Goal: Task Accomplishment & Management: Use online tool/utility

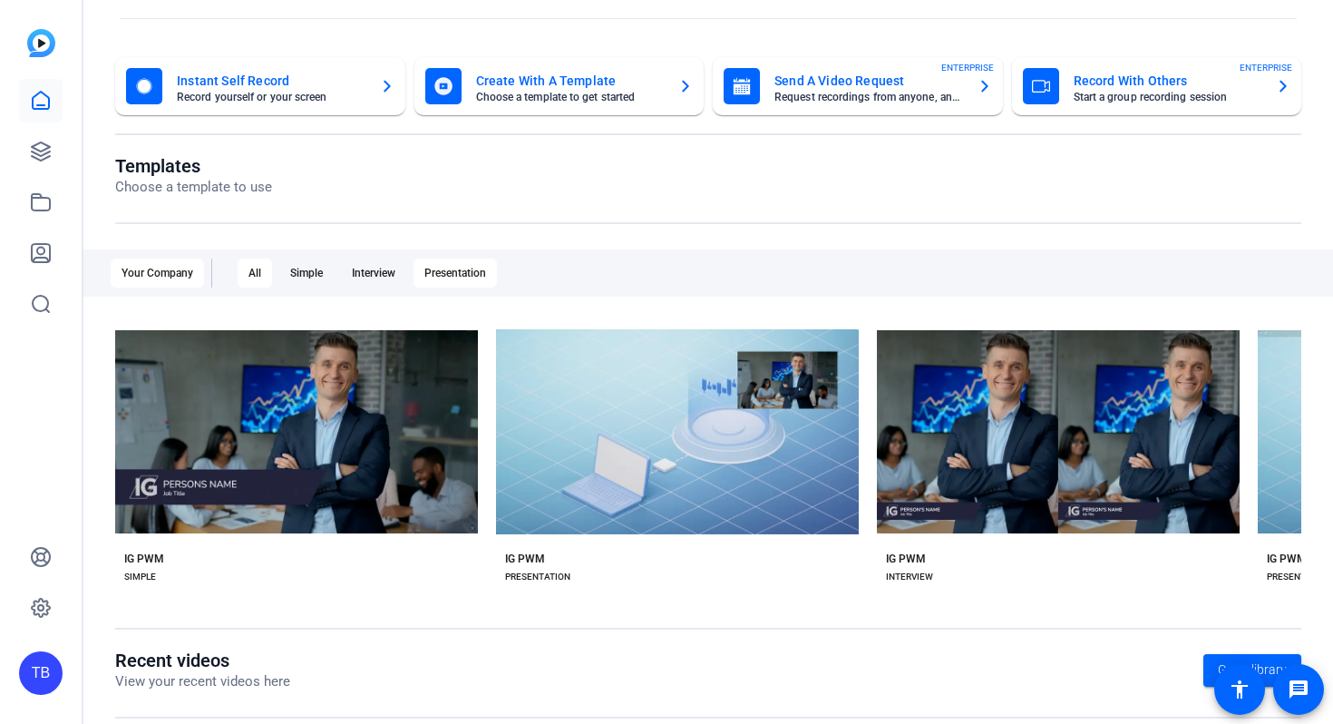
scroll to position [79, 0]
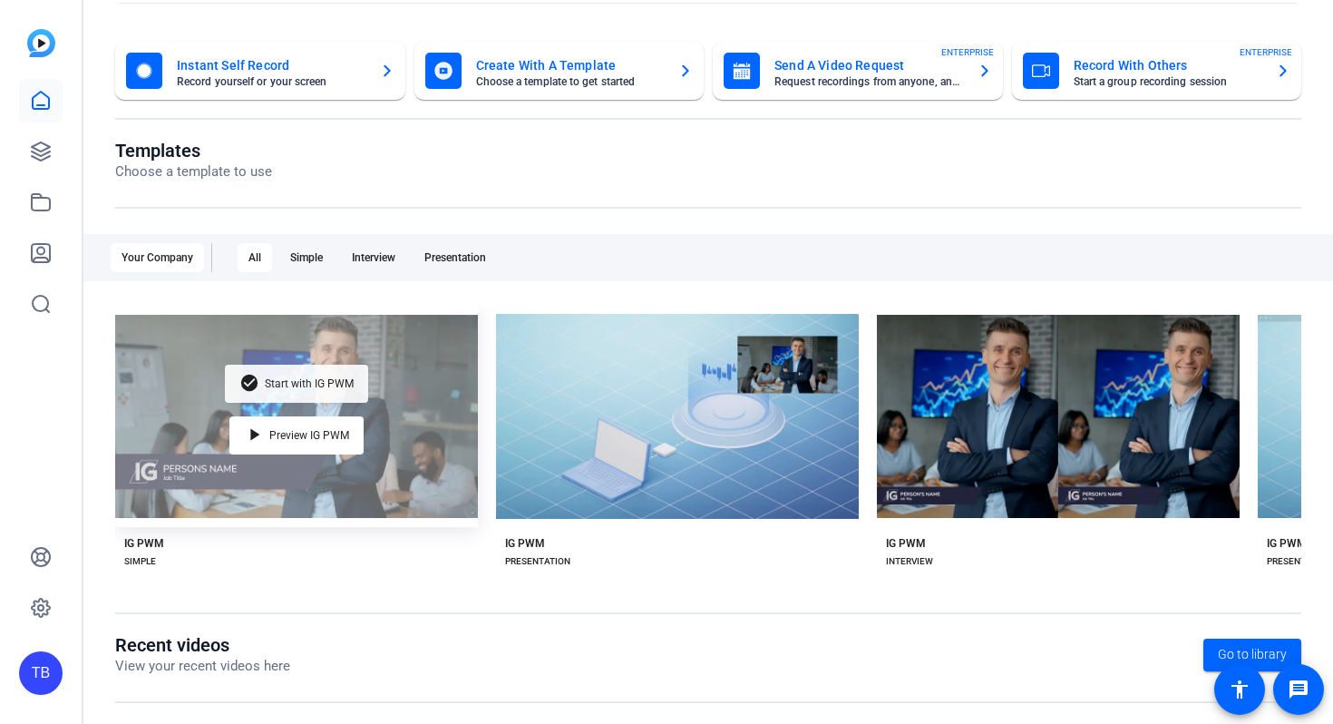
click at [275, 394] on div "check_circle Start with IG PWM" at bounding box center [296, 384] width 143 height 38
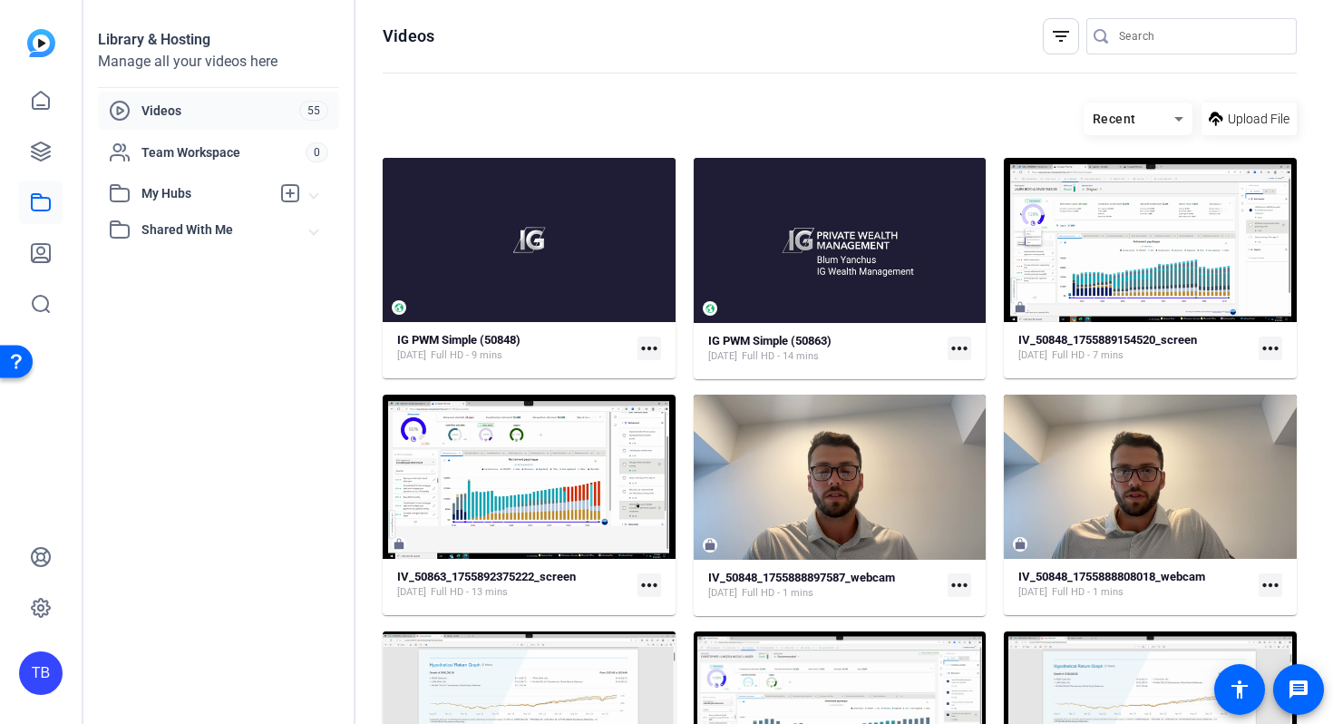
click at [1254, 121] on span "Upload File" at bounding box center [1259, 119] width 62 height 19
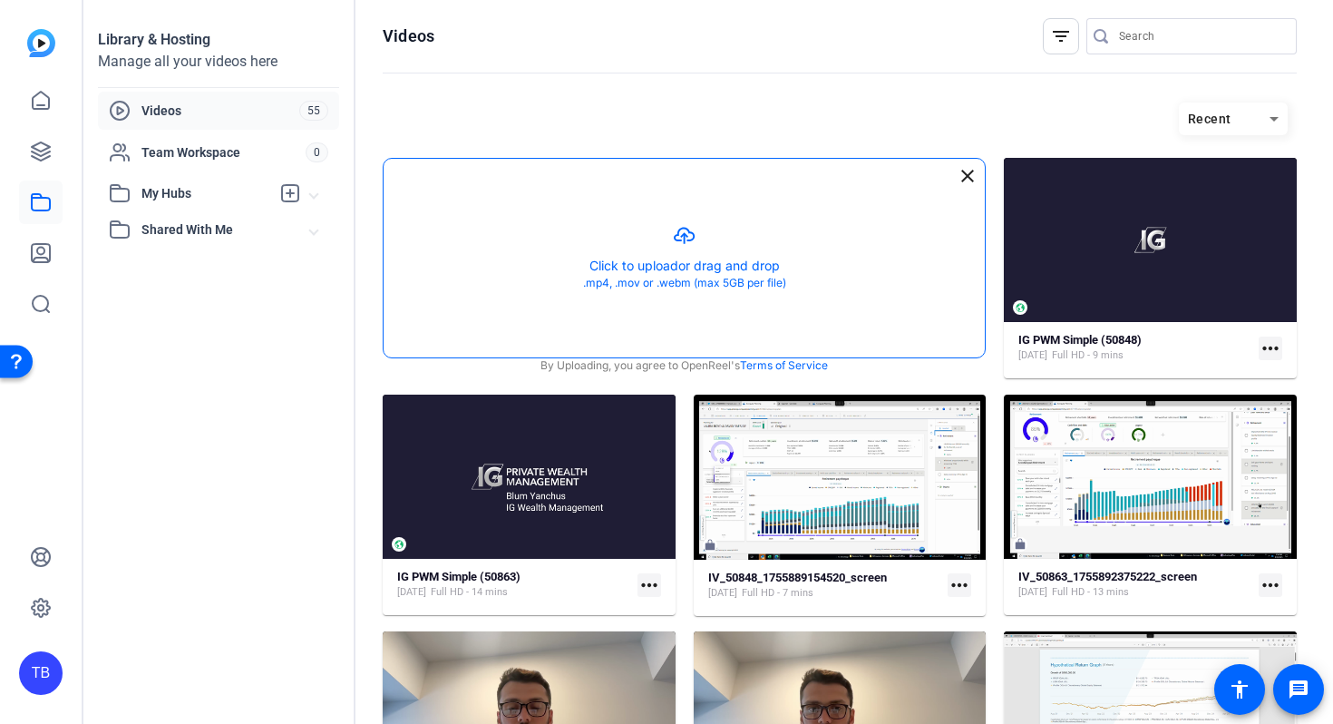
click at [681, 228] on button "button" at bounding box center [684, 258] width 601 height 199
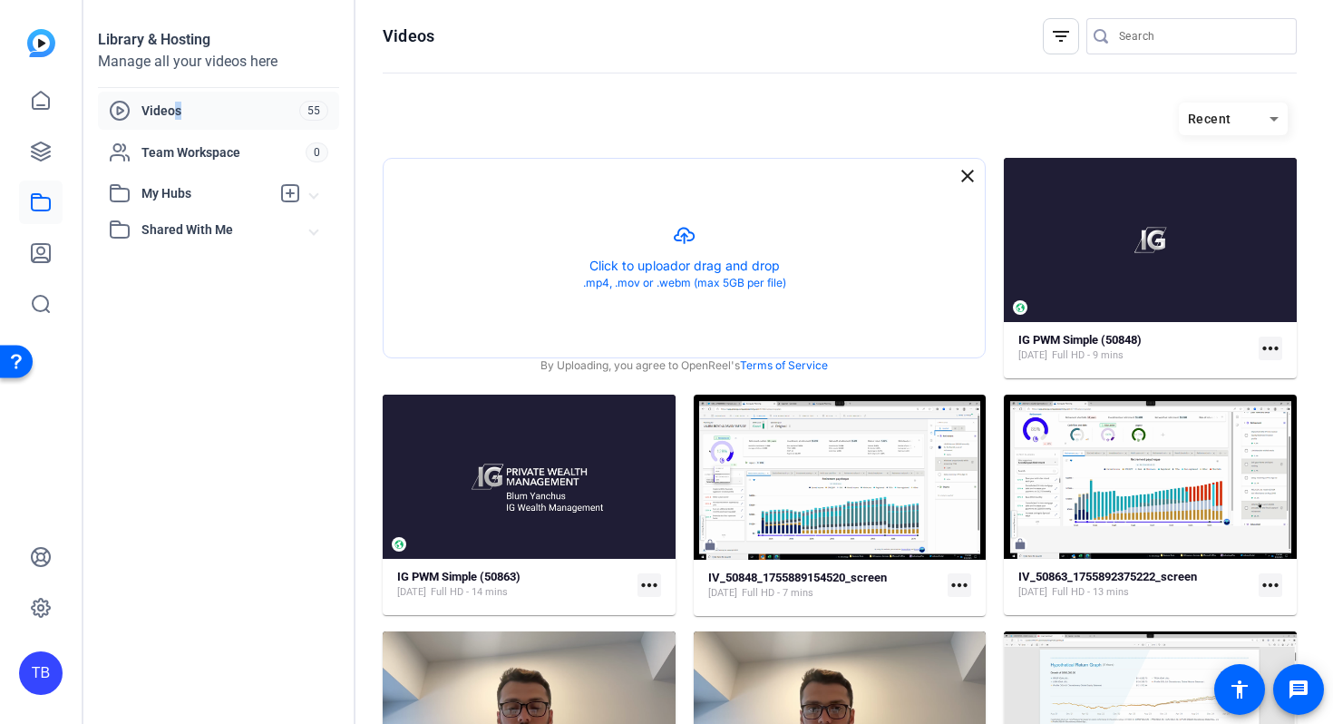
click at [179, 118] on span "Videos" at bounding box center [220, 111] width 158 height 18
click at [169, 94] on div "Videos 55" at bounding box center [218, 111] width 241 height 38
click at [34, 157] on div "TB" at bounding box center [41, 362] width 82 height 724
click at [44, 155] on icon at bounding box center [41, 152] width 22 height 22
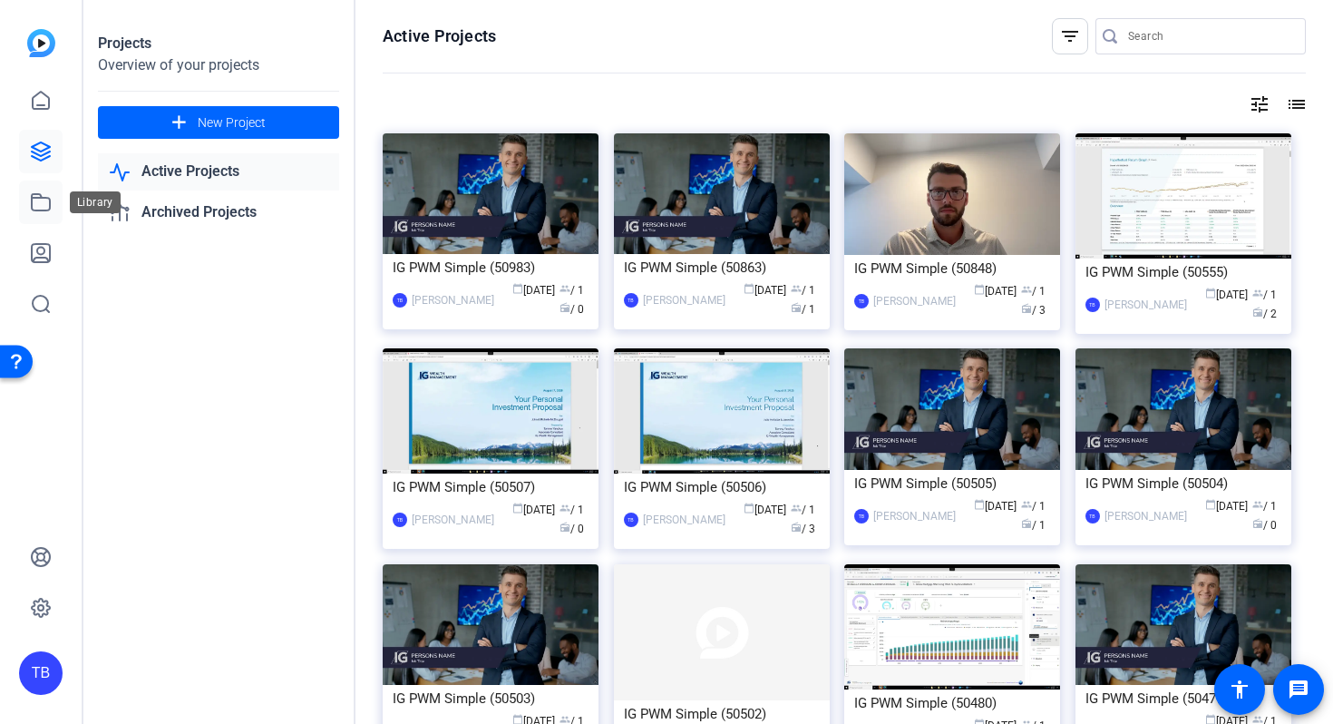
click at [42, 187] on link at bounding box center [41, 202] width 44 height 44
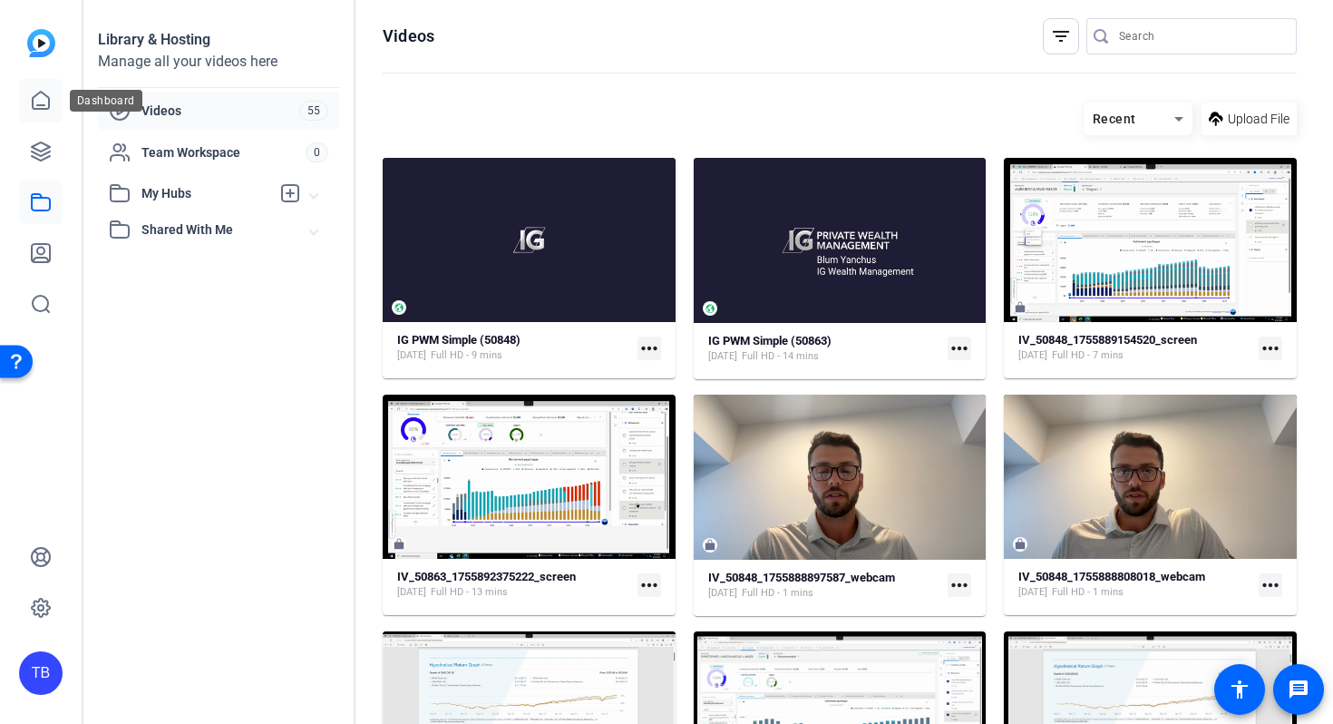
click at [43, 105] on icon at bounding box center [41, 100] width 16 height 17
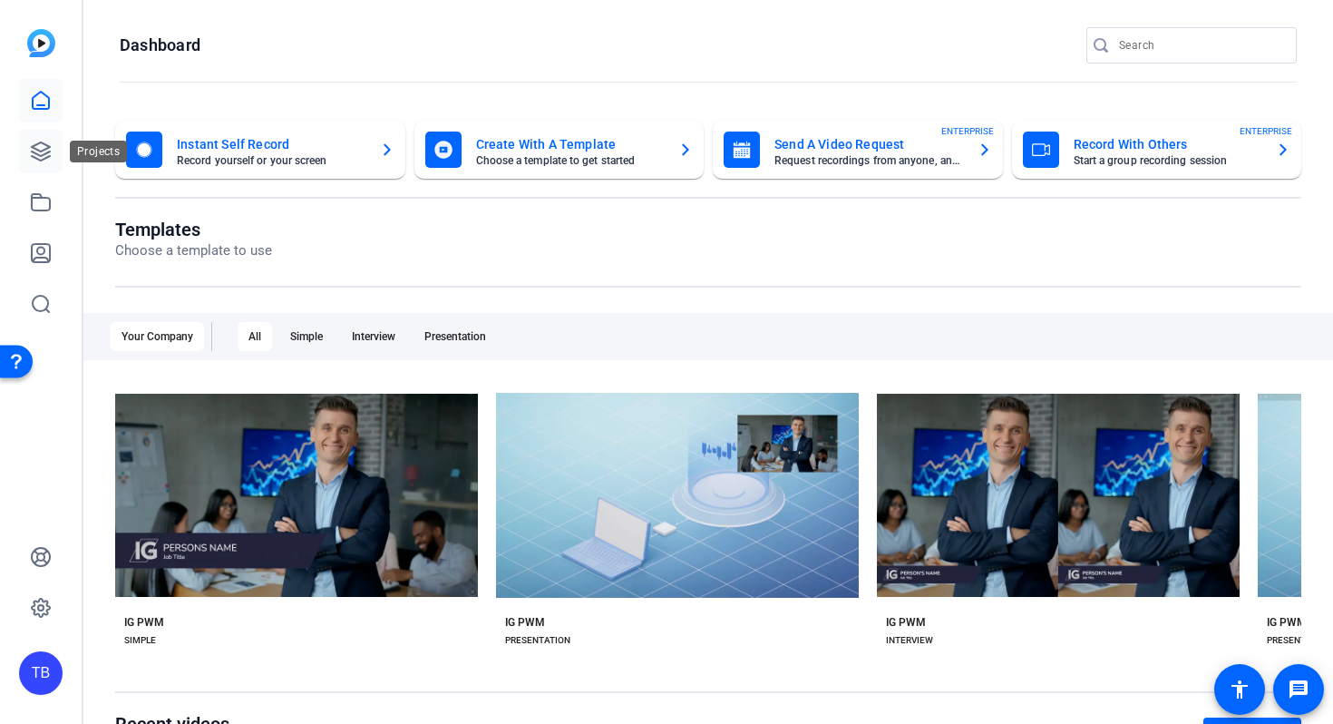
click at [41, 150] on icon at bounding box center [41, 152] width 22 height 22
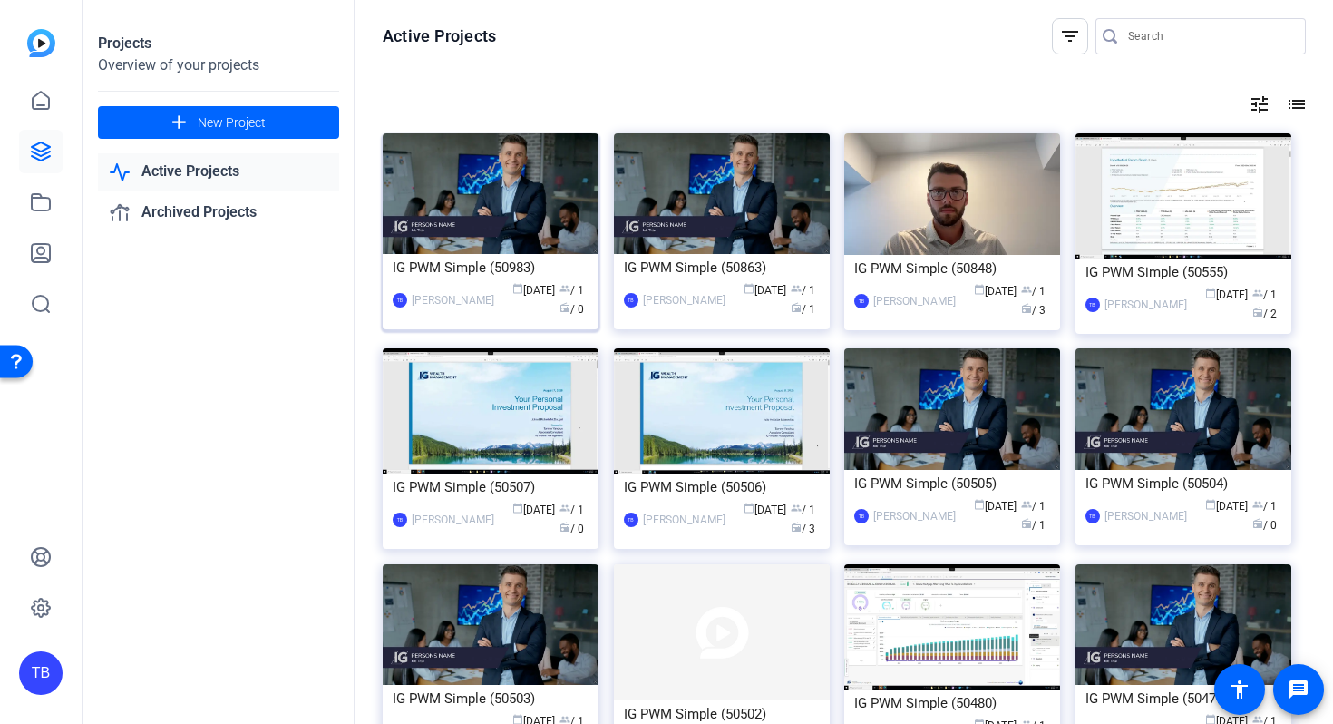
click at [479, 266] on div "IG PWM Simple (50983)" at bounding box center [491, 267] width 196 height 27
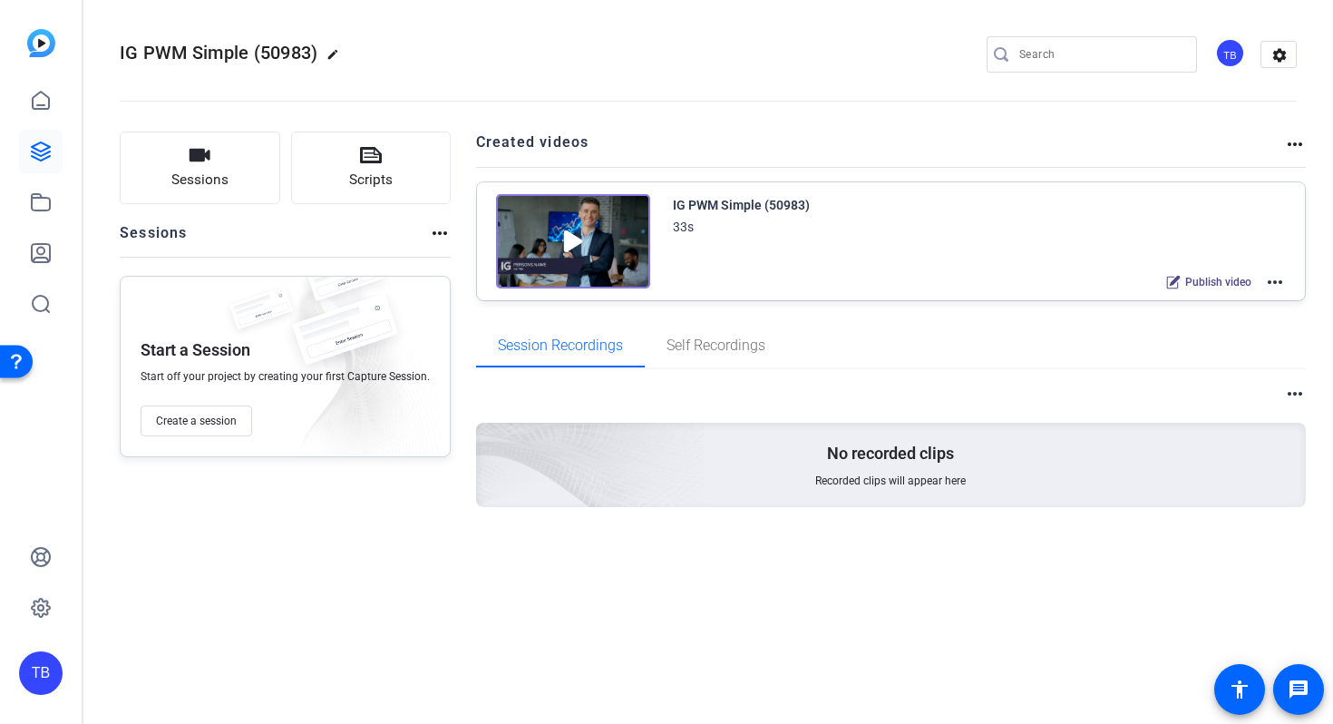
click at [588, 244] on img at bounding box center [573, 241] width 154 height 94
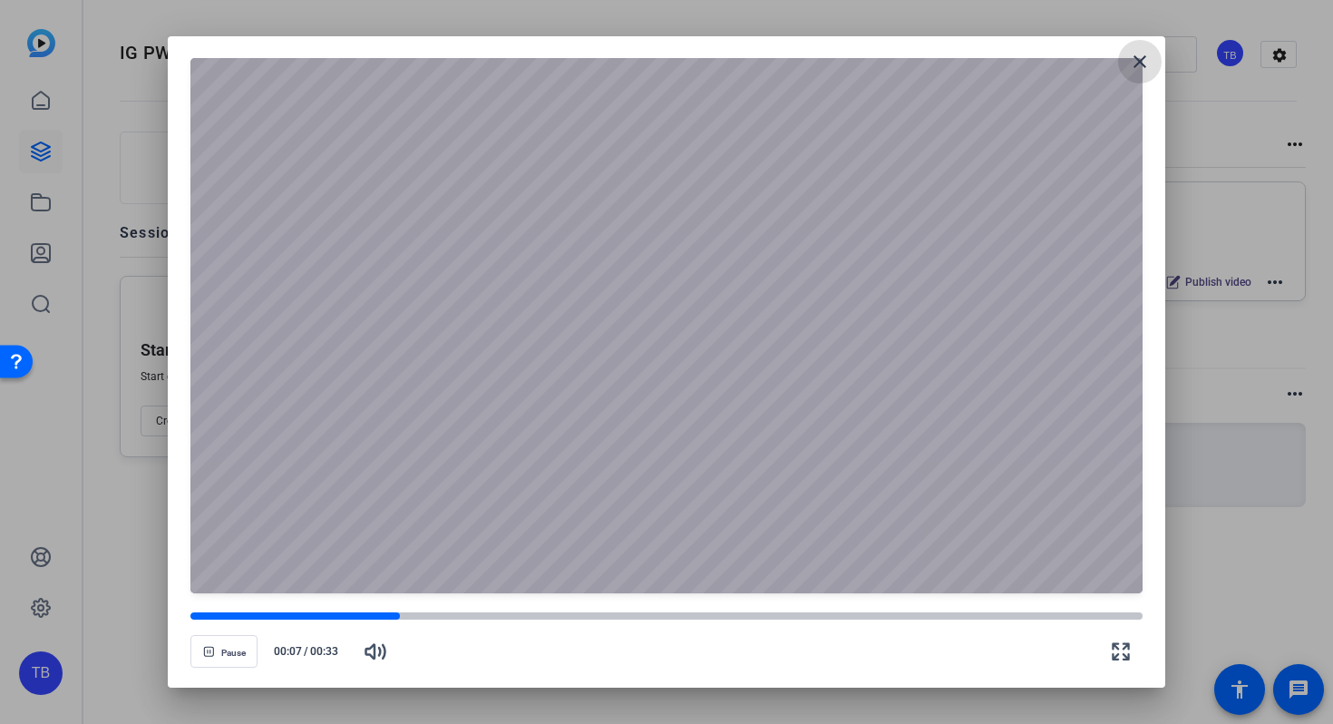
click at [1142, 62] on mat-icon "close" at bounding box center [1140, 62] width 22 height 22
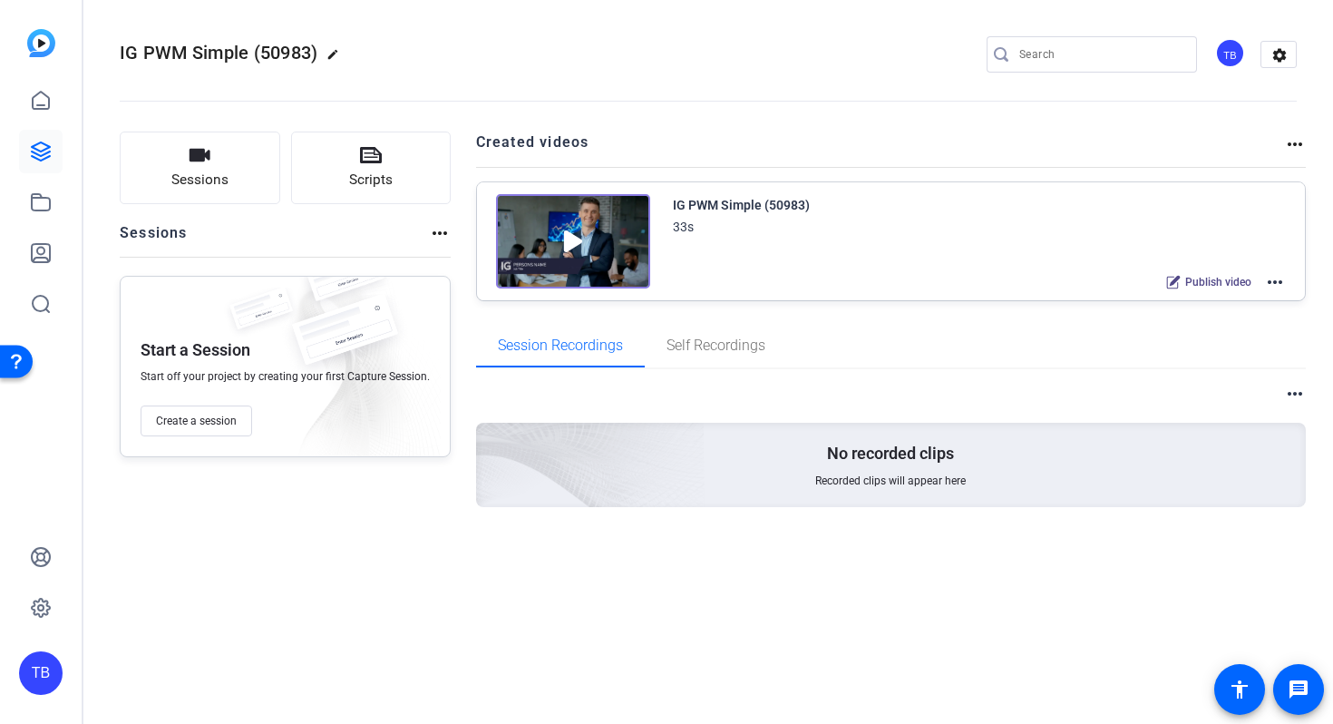
click at [1275, 284] on mat-icon "more_horiz" at bounding box center [1275, 282] width 22 height 22
click at [1219, 304] on span "Edit in Creator" at bounding box center [1209, 304] width 126 height 22
click at [47, 98] on icon at bounding box center [41, 101] width 22 height 22
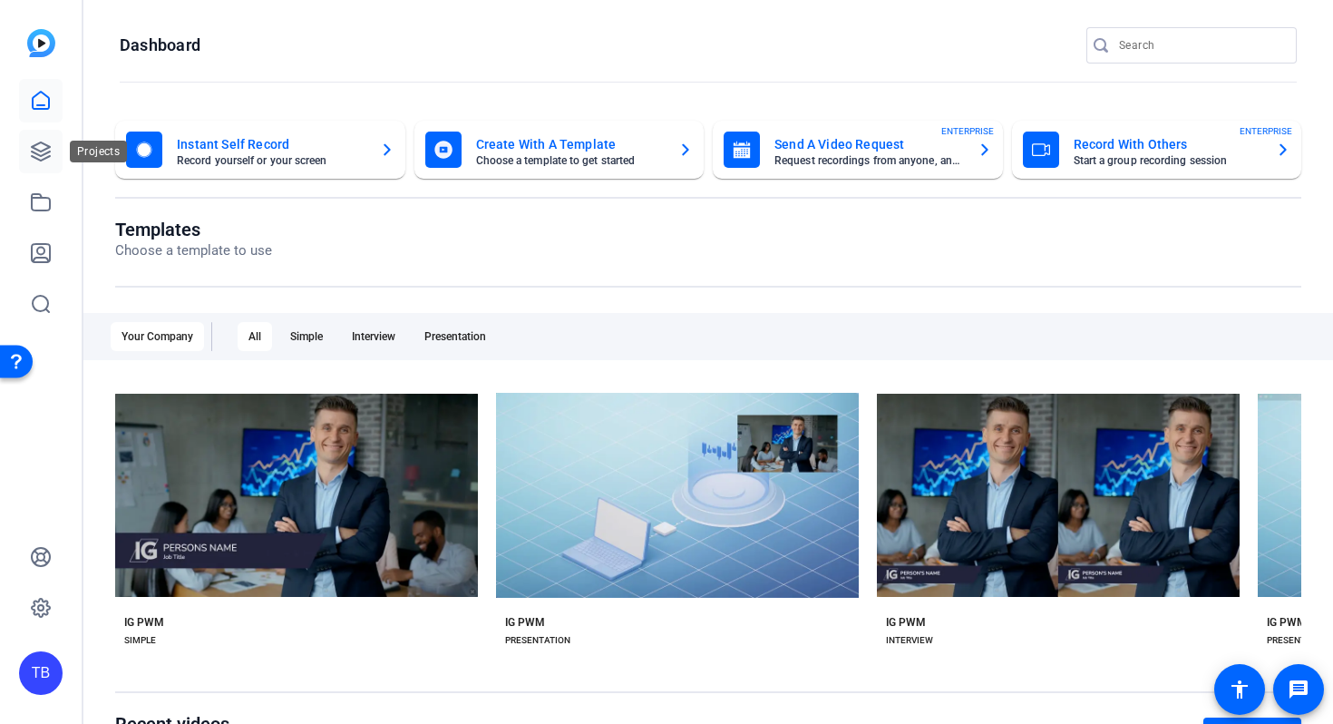
click at [35, 132] on link at bounding box center [41, 152] width 44 height 44
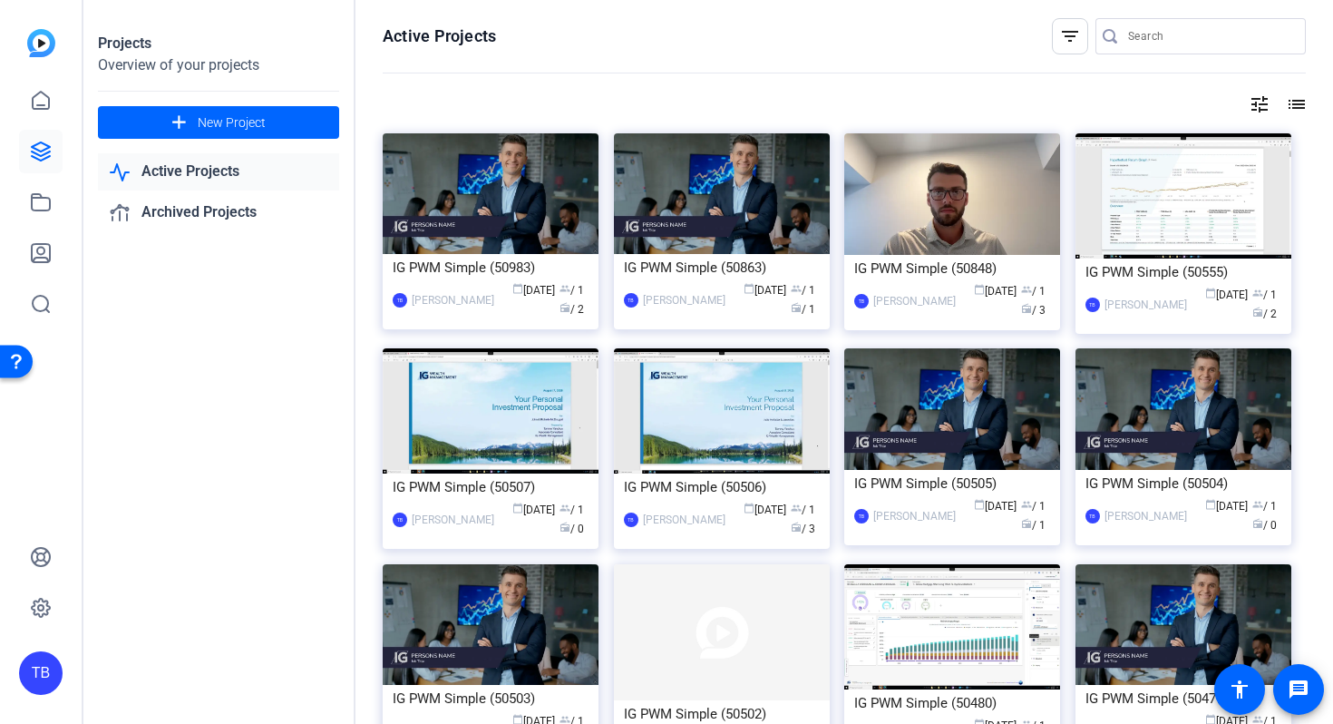
click at [499, 210] on img at bounding box center [491, 193] width 216 height 121
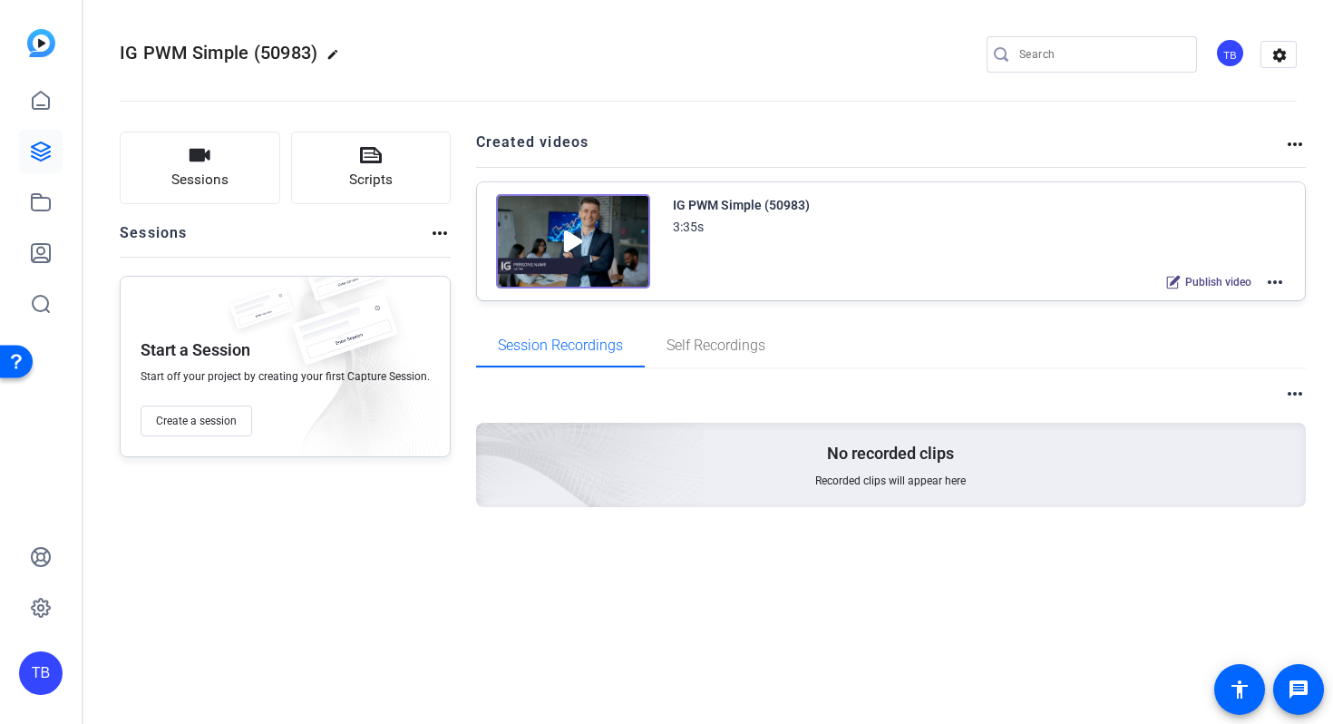
click at [1282, 289] on mat-icon "more_horiz" at bounding box center [1275, 282] width 22 height 22
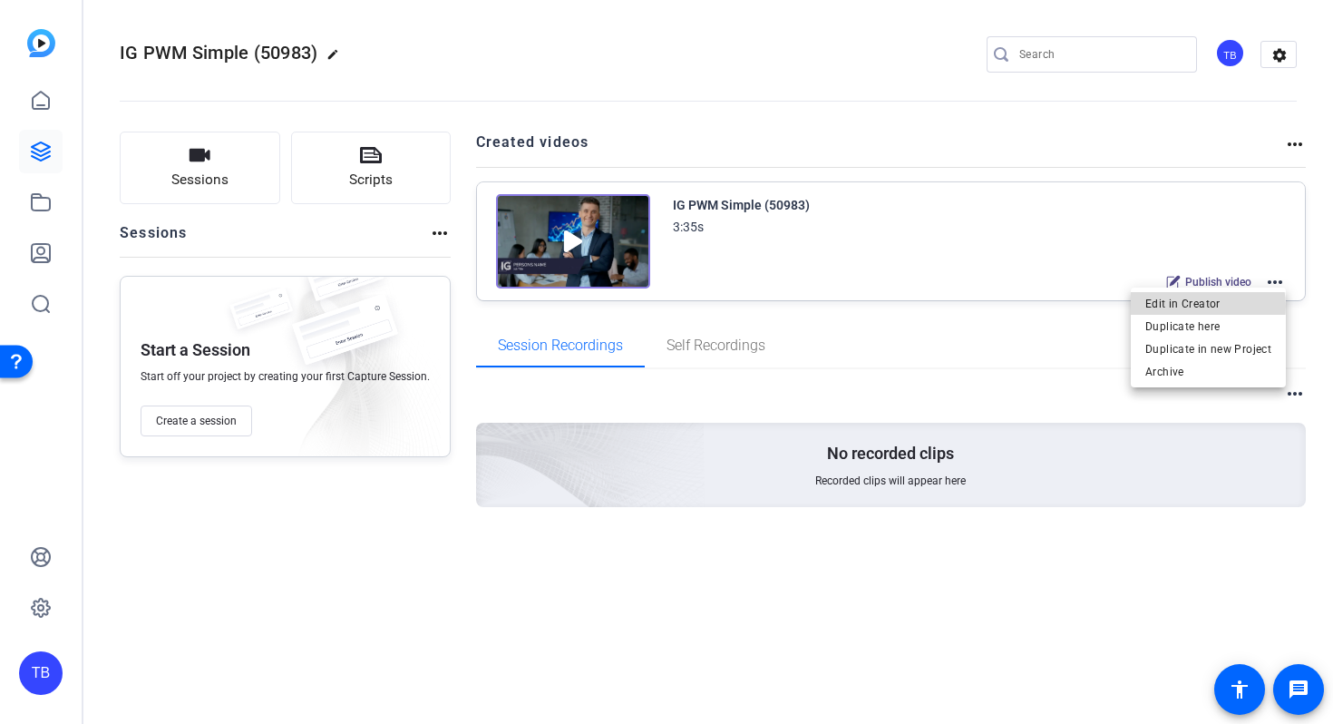
click at [1204, 307] on span "Edit in Creator" at bounding box center [1209, 304] width 126 height 22
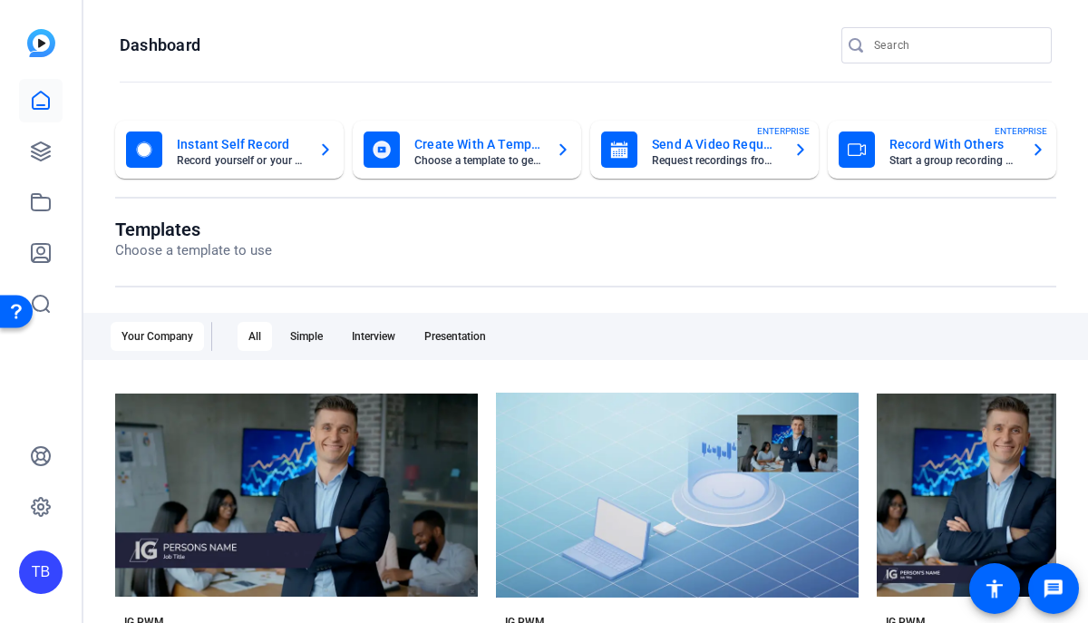
scroll to position [79, 0]
